Goal: Task Accomplishment & Management: Manage account settings

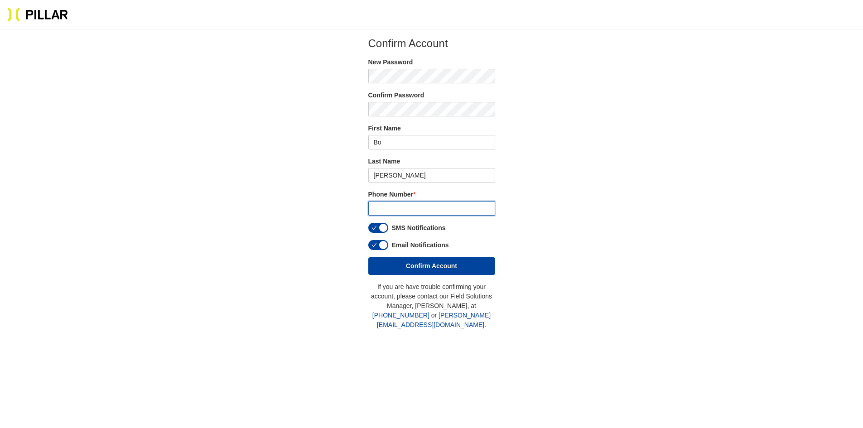
click at [438, 211] on input "tel" at bounding box center [431, 208] width 127 height 14
click at [385, 230] on div "Confirm Account New Password Confirm Password First Name Bo Last Name [PERSON_N…" at bounding box center [431, 156] width 127 height 238
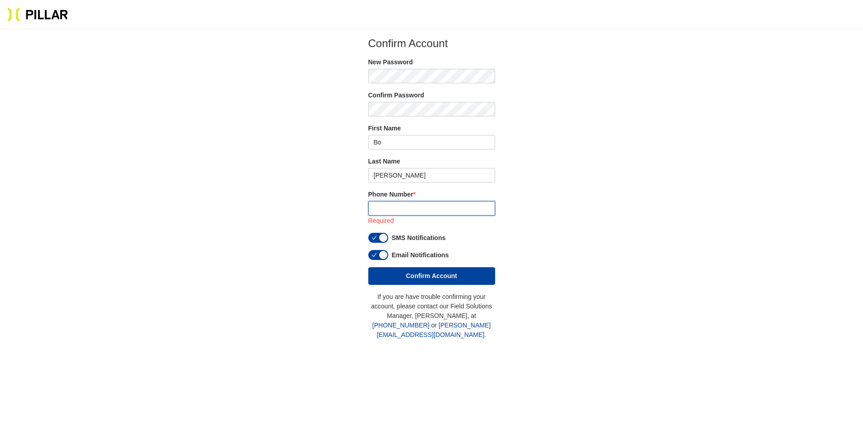
click at [394, 211] on input "tel" at bounding box center [431, 208] width 127 height 14
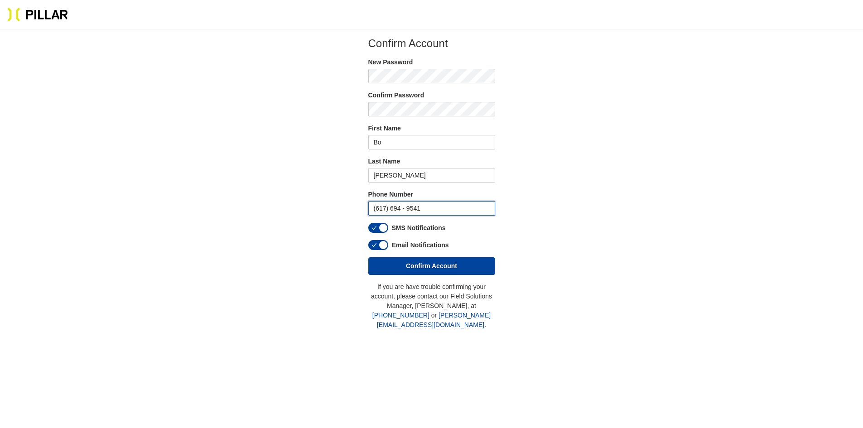
type input "(617) 694 - 9541"
click at [559, 229] on section "Confirm Account New Password Confirm Password First Name Bo Last Name [PERSON_N…" at bounding box center [431, 183] width 805 height 293
click at [375, 224] on span "button" at bounding box center [373, 228] width 5 height 10
click at [376, 244] on icon "check" at bounding box center [373, 244] width 5 height 5
click at [377, 231] on button "button" at bounding box center [378, 228] width 20 height 10
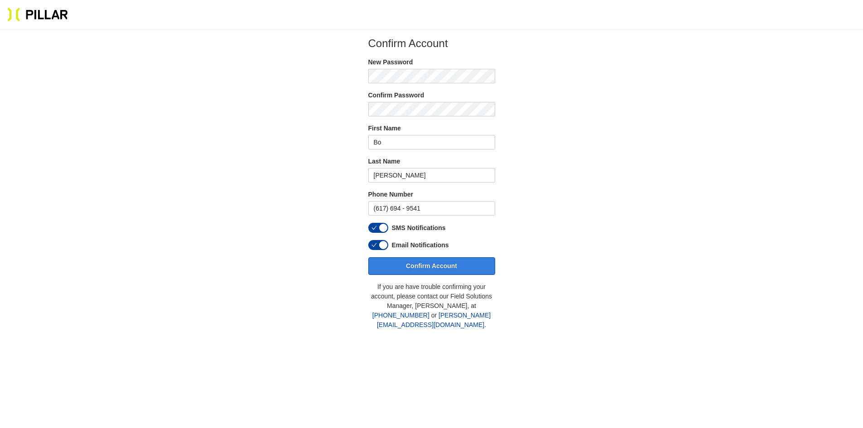
click at [407, 264] on button "Confirm Account" at bounding box center [431, 266] width 127 height 18
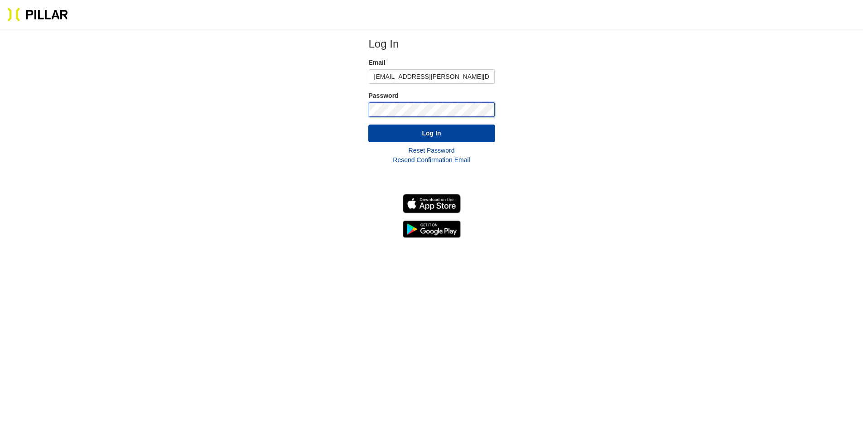
click at [368, 125] on button "Log In" at bounding box center [431, 134] width 127 height 18
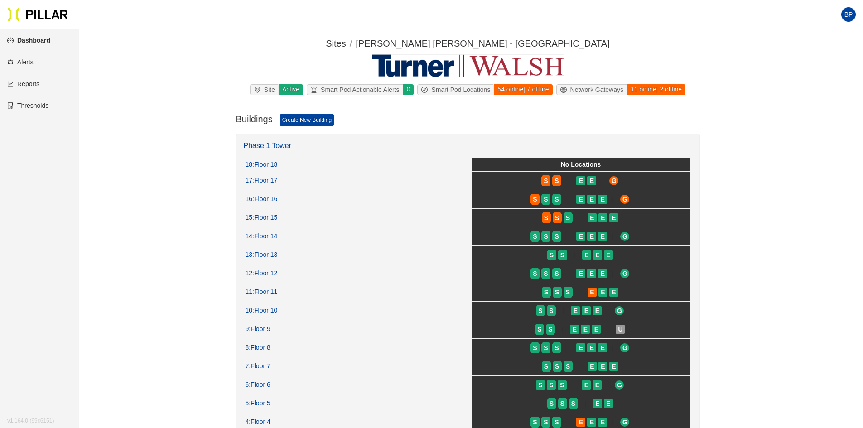
click at [34, 58] on link "Alerts" at bounding box center [20, 61] width 26 height 7
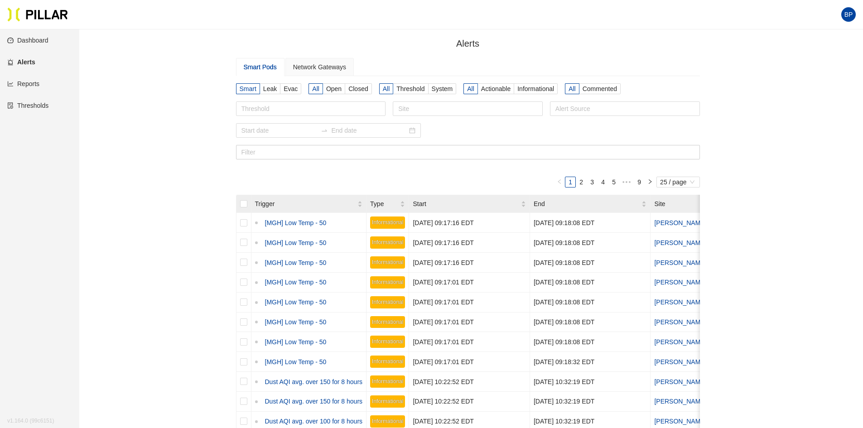
click at [850, 17] on span "BP" at bounding box center [848, 14] width 9 height 14
click at [818, 46] on link "Settings" at bounding box center [801, 47] width 33 height 10
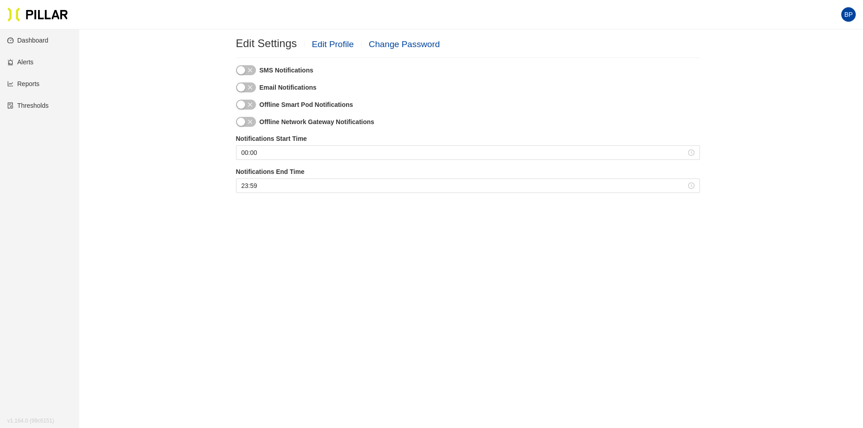
click at [27, 37] on link "Dashboard" at bounding box center [27, 40] width 41 height 7
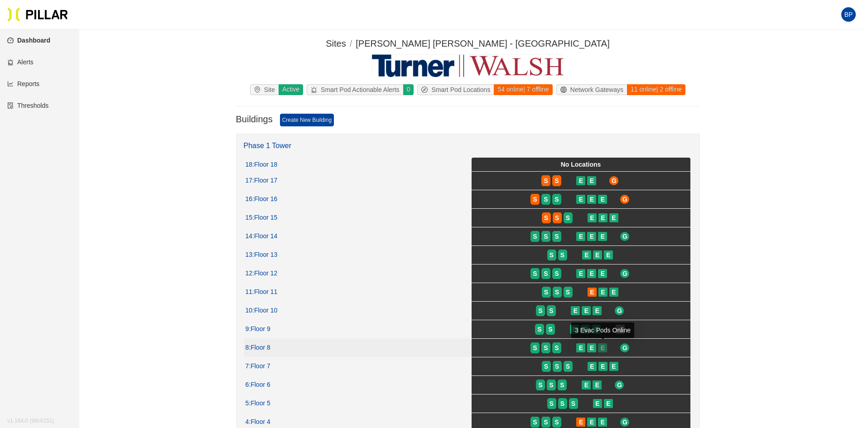
click at [603, 351] on span "E" at bounding box center [603, 348] width 4 height 10
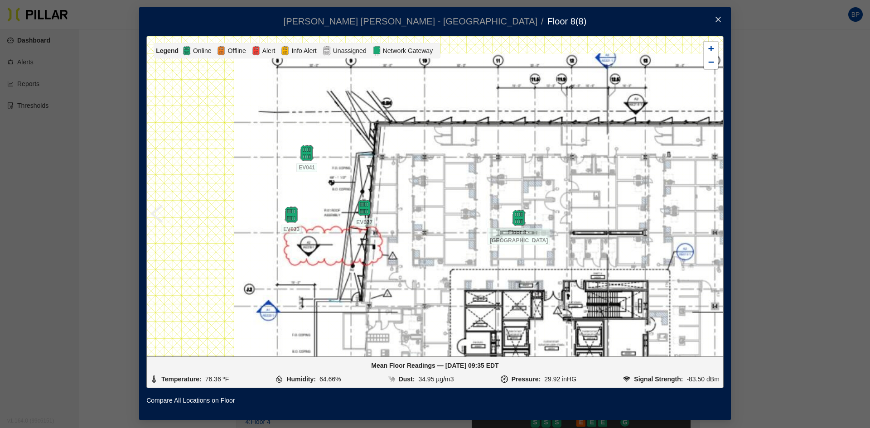
drag, startPoint x: 518, startPoint y: 252, endPoint x: 481, endPoint y: 221, distance: 48.5
click at [475, 228] on div at bounding box center [435, 196] width 576 height 320
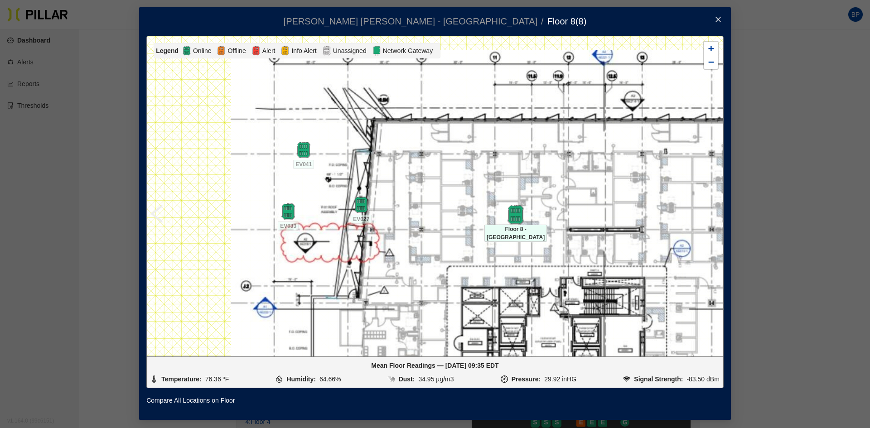
click at [515, 212] on img at bounding box center [515, 214] width 19 height 19
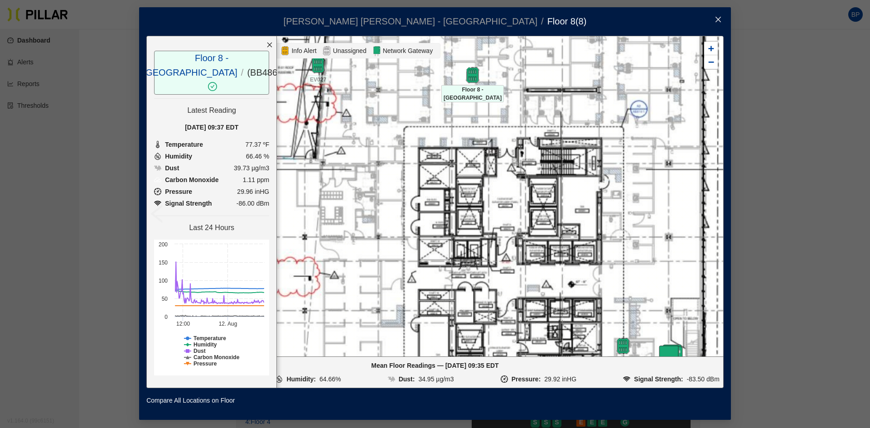
drag, startPoint x: 629, startPoint y: 269, endPoint x: 587, endPoint y: 105, distance: 169.7
click at [584, 109] on div at bounding box center [435, 196] width 576 height 320
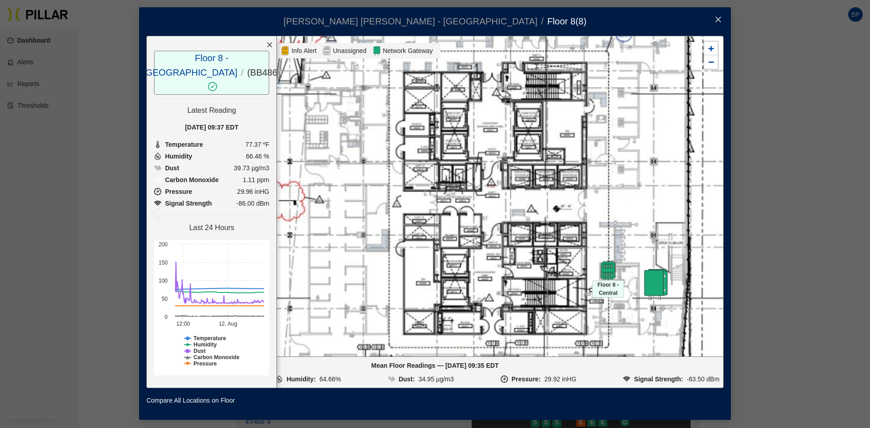
drag, startPoint x: 611, startPoint y: 303, endPoint x: 564, endPoint y: 175, distance: 136.2
click at [598, 261] on img at bounding box center [607, 270] width 19 height 19
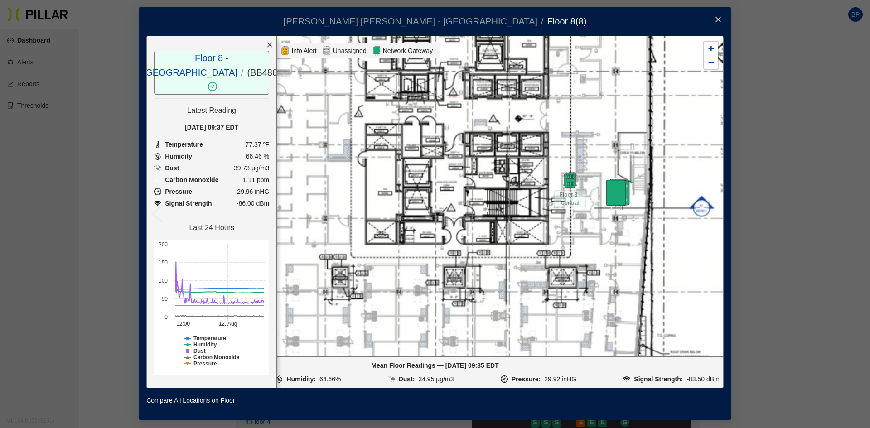
click at [720, 25] on span "Close" at bounding box center [717, 19] width 25 height 25
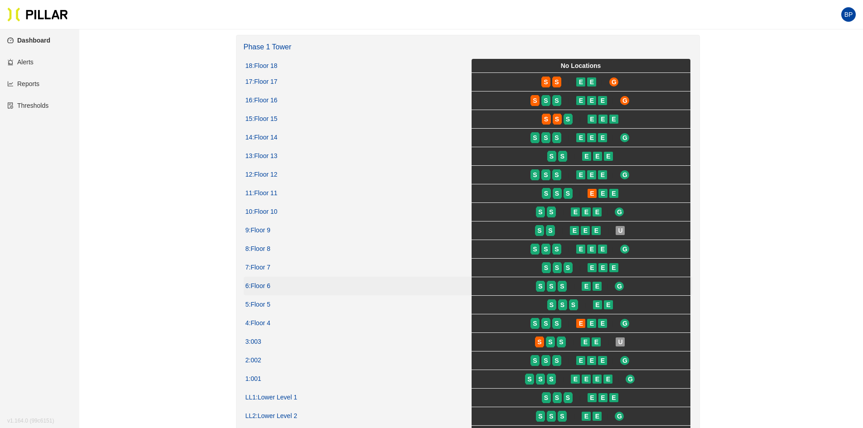
scroll to position [181, 0]
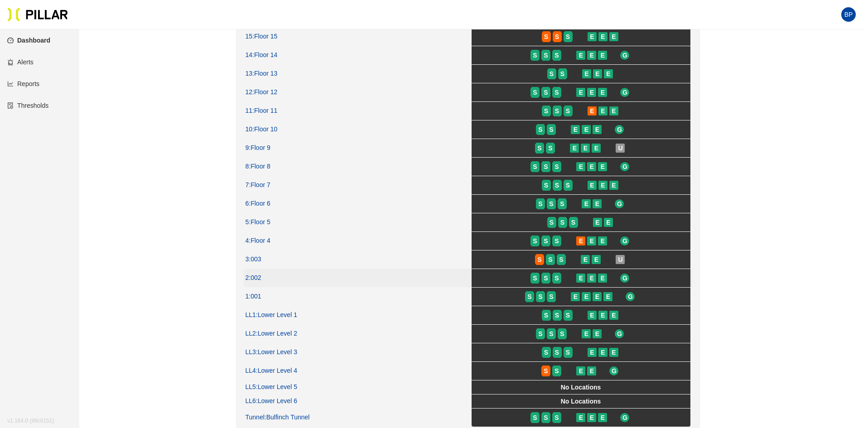
click at [401, 279] on div "2 : 002" at bounding box center [355, 278] width 219 height 8
click at [260, 279] on span ": 002" at bounding box center [255, 278] width 12 height 8
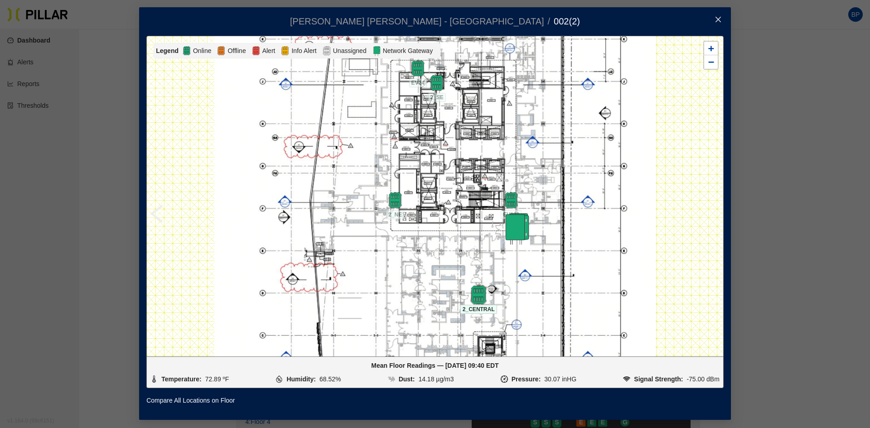
click at [481, 292] on img at bounding box center [478, 294] width 19 height 19
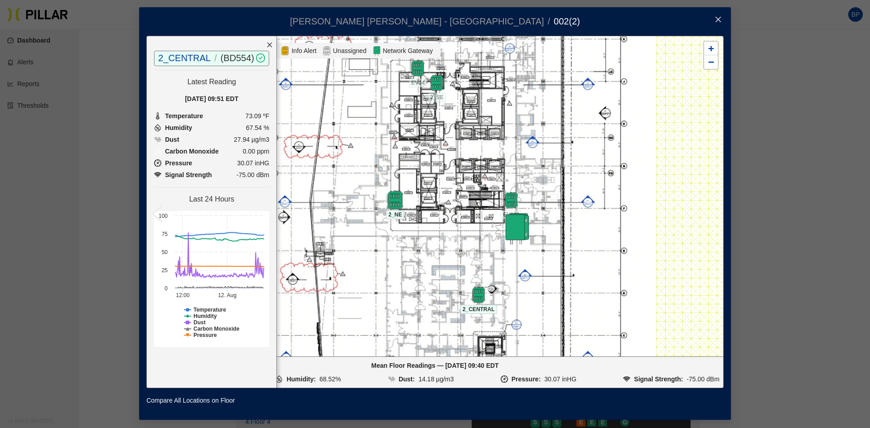
click at [393, 197] on img at bounding box center [394, 200] width 19 height 19
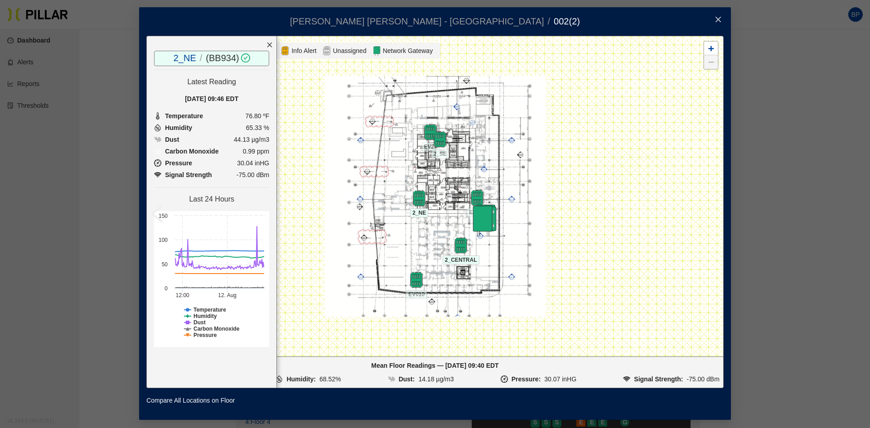
click at [483, 220] on img at bounding box center [483, 220] width 32 height 32
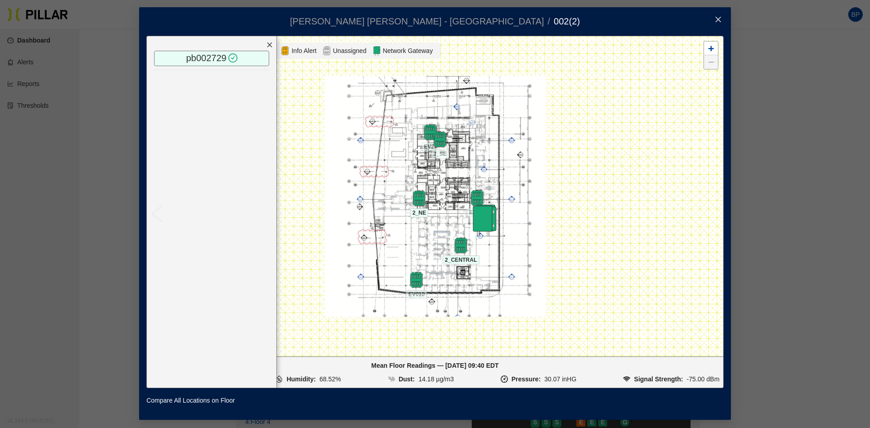
click at [482, 222] on img at bounding box center [483, 220] width 32 height 32
click at [475, 197] on img at bounding box center [476, 197] width 19 height 19
click at [442, 138] on div at bounding box center [430, 132] width 32 height 16
click at [444, 142] on img at bounding box center [439, 139] width 19 height 19
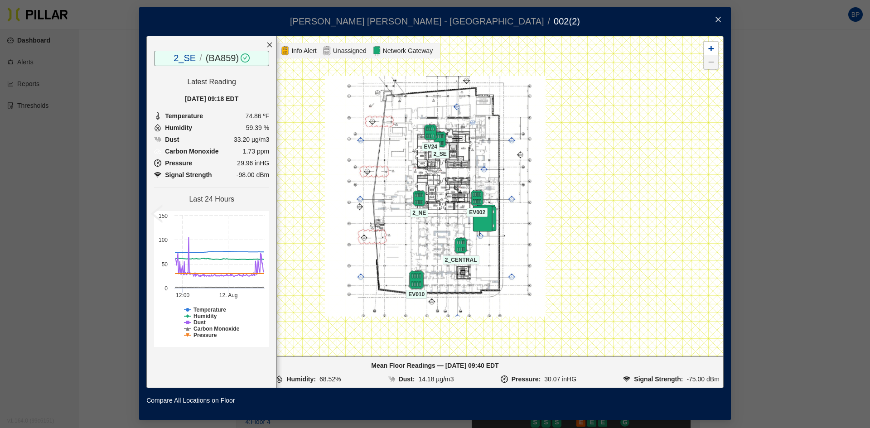
click at [413, 278] on img at bounding box center [416, 279] width 19 height 19
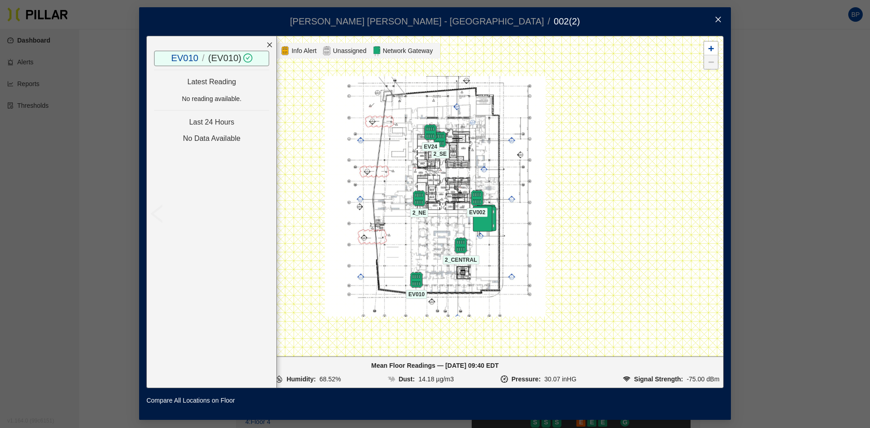
click at [715, 25] on span "Close" at bounding box center [717, 19] width 25 height 25
